Goal: Browse casually: Explore the website without a specific task or goal

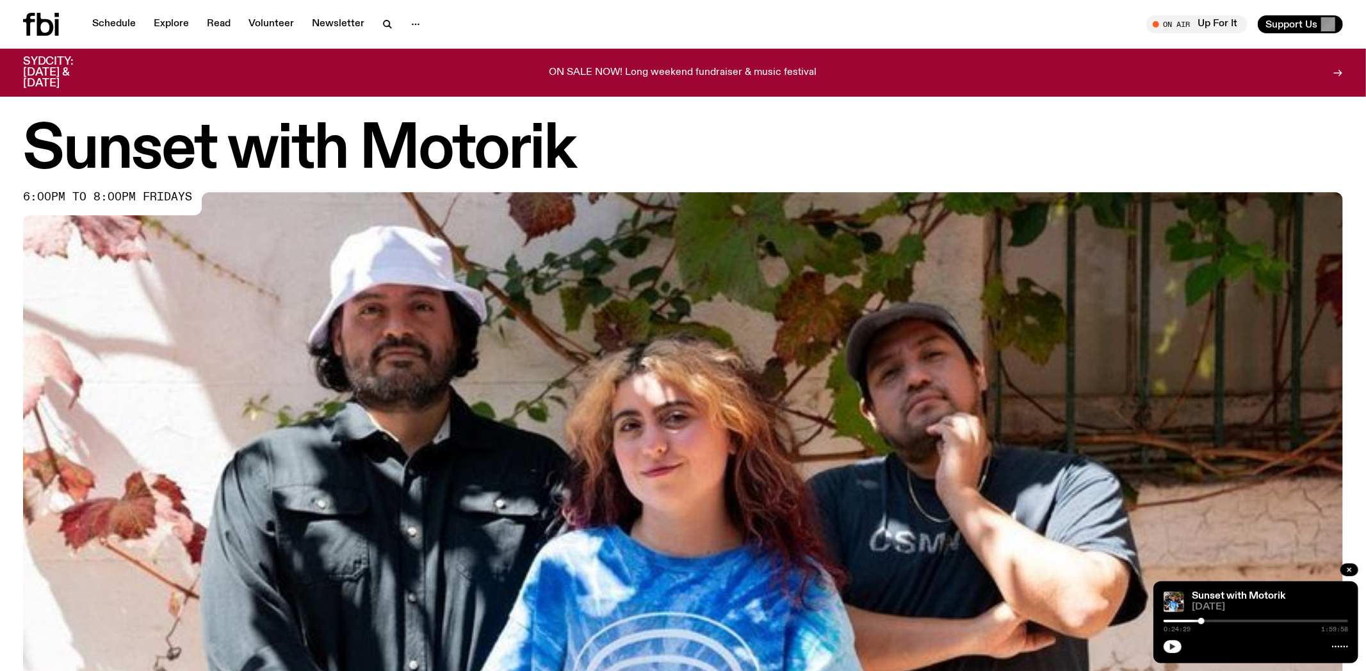
click at [1181, 644] on button "button" at bounding box center [1173, 647] width 18 height 13
click at [1034, 557] on img at bounding box center [683, 563] width 1320 height 742
click at [1174, 645] on icon "button" at bounding box center [1173, 647] width 8 height 8
click at [1277, 326] on img at bounding box center [683, 563] width 1320 height 742
click at [1175, 652] on button "button" at bounding box center [1173, 647] width 18 height 13
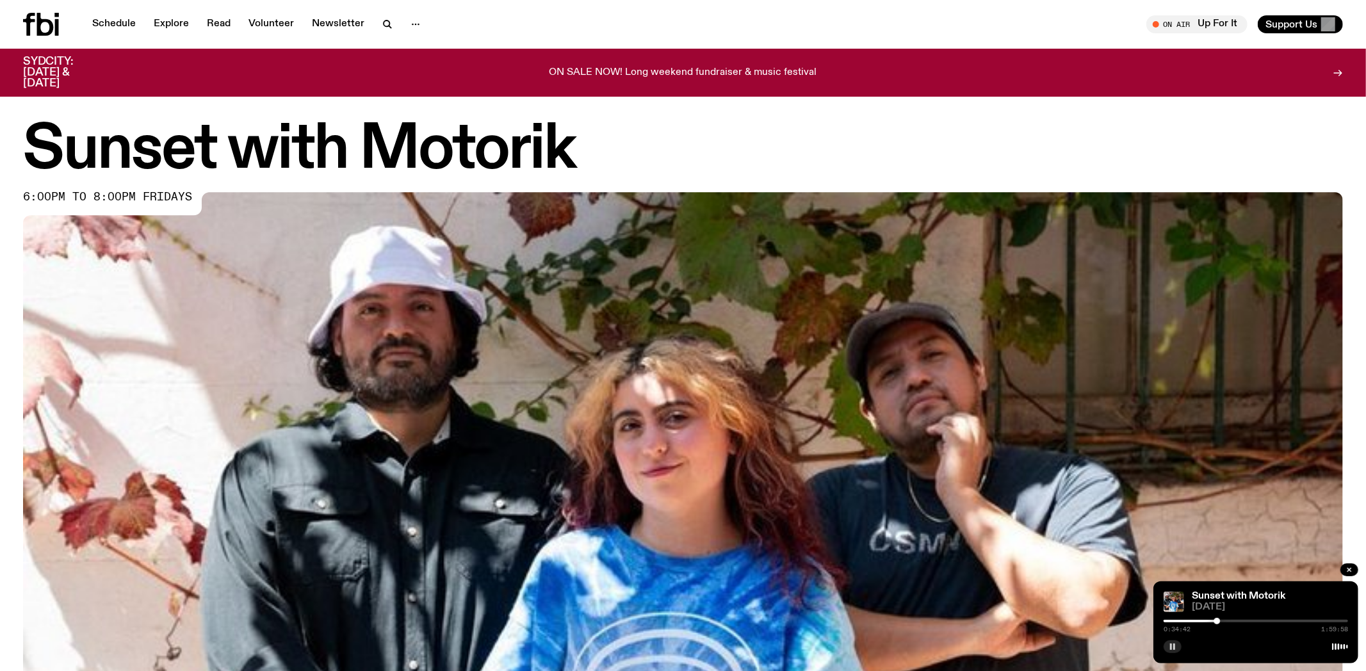
click at [1177, 647] on button "button" at bounding box center [1173, 647] width 18 height 13
click at [1177, 646] on icon "button" at bounding box center [1173, 647] width 8 height 8
click at [1171, 649] on icon "button" at bounding box center [1173, 647] width 8 height 8
click at [1171, 650] on icon "button" at bounding box center [1173, 647] width 6 height 6
click at [1172, 646] on rect "button" at bounding box center [1171, 647] width 2 height 6
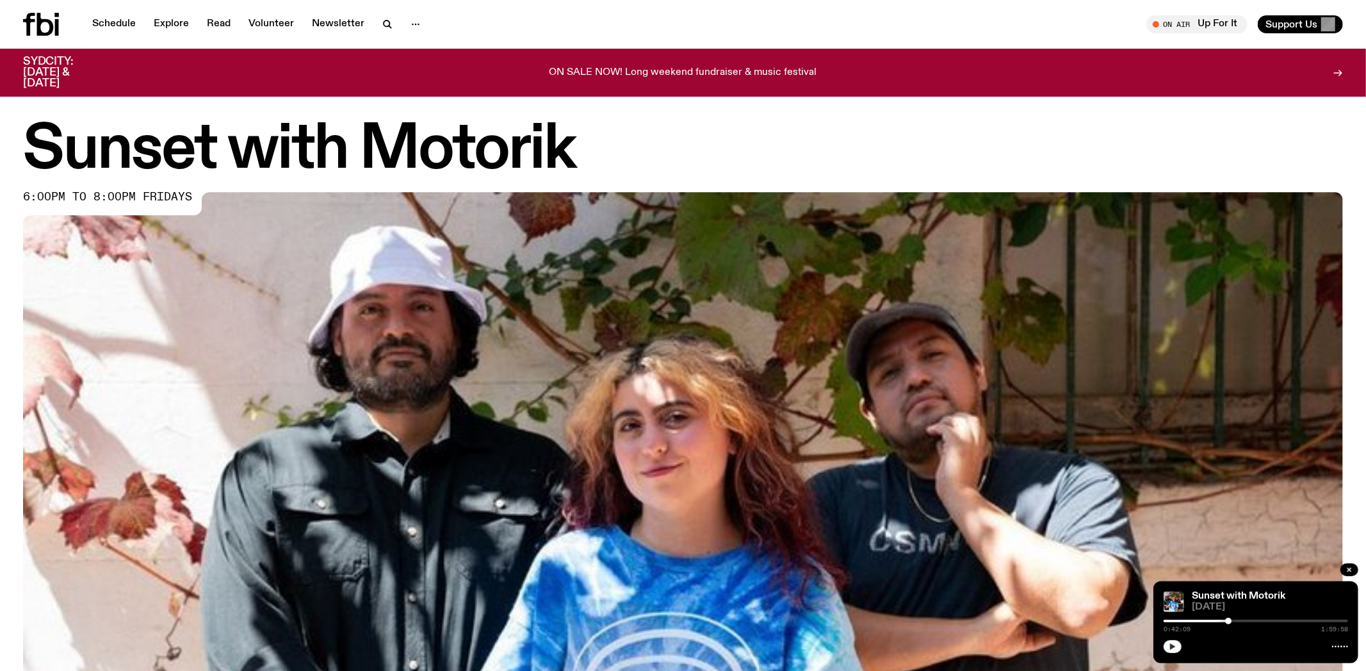
click at [1172, 646] on icon "button" at bounding box center [1173, 647] width 6 height 6
drag, startPoint x: 1181, startPoint y: 639, endPoint x: 1174, endPoint y: 641, distance: 6.5
click at [1175, 641] on div at bounding box center [1256, 645] width 184 height 15
click at [1173, 641] on button "button" at bounding box center [1173, 647] width 18 height 13
click at [1168, 650] on button "button" at bounding box center [1173, 647] width 18 height 13
